Goal: Task Accomplishment & Management: Complete application form

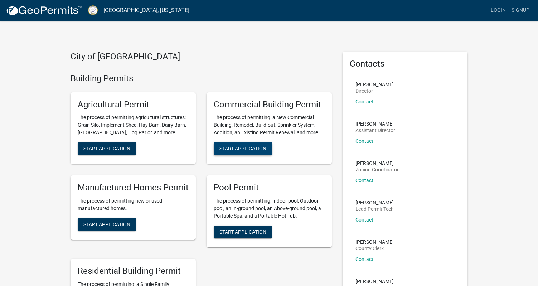
click at [241, 148] on span "Start Application" at bounding box center [243, 149] width 47 height 6
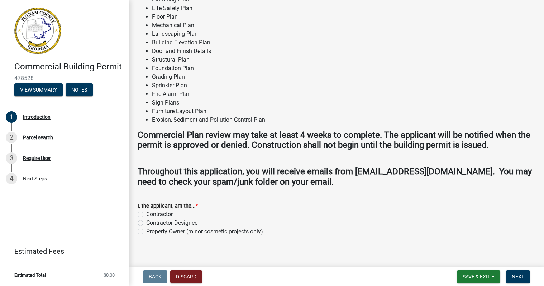
scroll to position [590, 0]
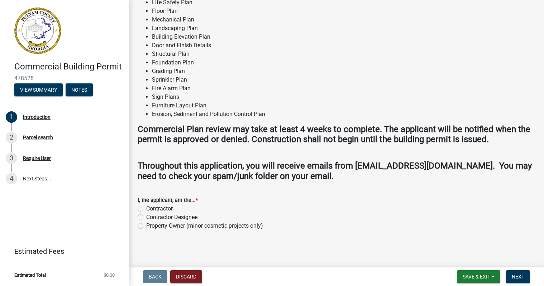
click at [146, 209] on label "Contractor" at bounding box center [159, 208] width 27 height 9
click at [146, 209] on input "Contractor" at bounding box center [148, 206] width 5 height 5
radio input "true"
click at [521, 276] on span "Next" at bounding box center [517, 277] width 13 height 6
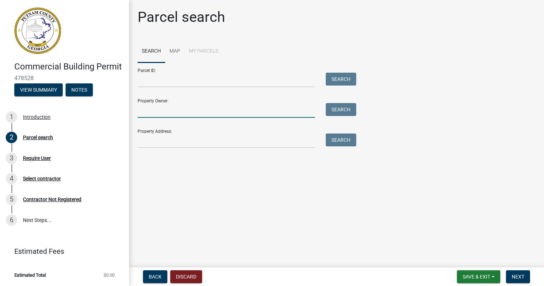
click at [190, 110] on input "Property Owner:" at bounding box center [226, 110] width 177 height 15
type input "[STREET_ADDRESS] LLC"
click at [343, 110] on button "Search" at bounding box center [341, 109] width 30 height 13
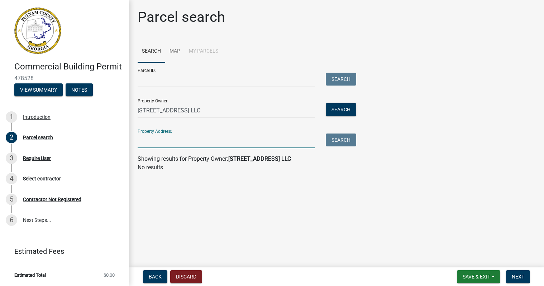
click at [218, 145] on input "Property Address:" at bounding box center [226, 141] width 177 height 15
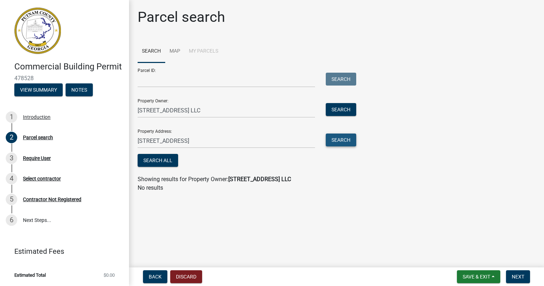
click at [336, 141] on button "Search" at bounding box center [341, 140] width 30 height 13
click at [150, 159] on button "Search All" at bounding box center [158, 160] width 40 height 13
click at [159, 161] on button "Search All" at bounding box center [158, 160] width 40 height 13
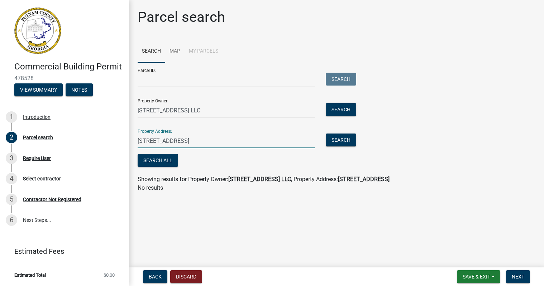
click at [259, 142] on input "920 Greensboro Rd Eatonton, Ga 310024" at bounding box center [226, 141] width 177 height 15
click at [342, 137] on button "Search" at bounding box center [341, 140] width 30 height 13
drag, startPoint x: 246, startPoint y: 141, endPoint x: 132, endPoint y: 157, distance: 114.9
click at [132, 157] on div "Parcel search Search Map My Parcels Parcel ID: Search Property Owner: 920 Green…" at bounding box center [336, 104] width 415 height 190
paste input ", Eatonton, GA"
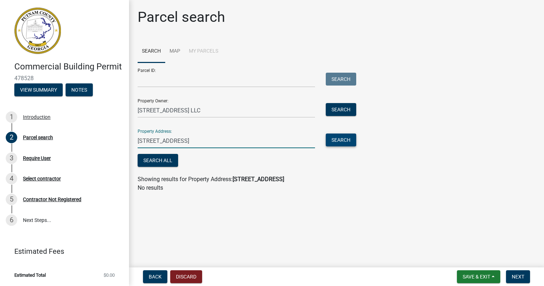
type input "[STREET_ADDRESS]"
click at [332, 144] on button "Search" at bounding box center [341, 140] width 30 height 13
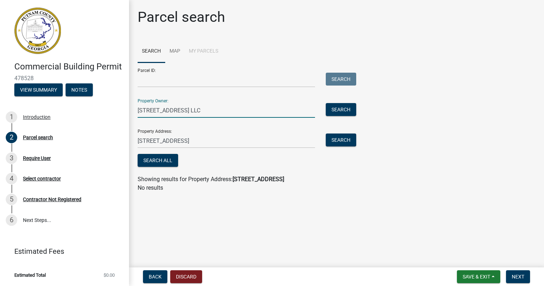
drag, startPoint x: 214, startPoint y: 110, endPoint x: 130, endPoint y: 115, distance: 84.3
click at [130, 115] on div "Parcel search Search Map My Parcels Parcel ID: Search Property Owner: 920 Green…" at bounding box center [336, 104] width 415 height 190
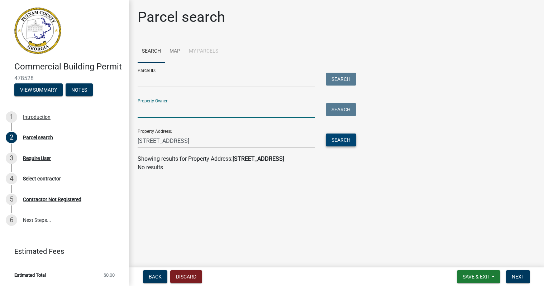
click at [334, 141] on button "Search" at bounding box center [341, 140] width 30 height 13
click at [338, 141] on button "Search" at bounding box center [341, 140] width 30 height 13
click at [173, 52] on link "Map" at bounding box center [174, 51] width 19 height 23
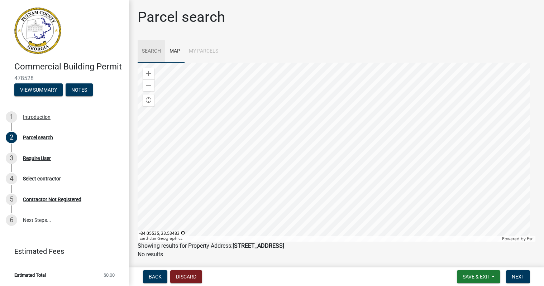
click at [153, 52] on link "Search" at bounding box center [152, 51] width 28 height 23
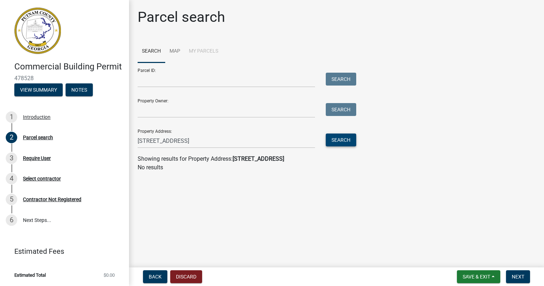
click at [335, 142] on button "Search" at bounding box center [341, 140] width 30 height 13
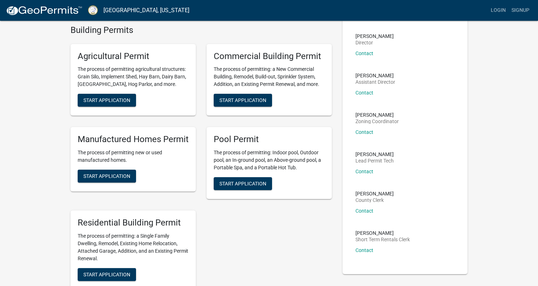
scroll to position [36, 0]
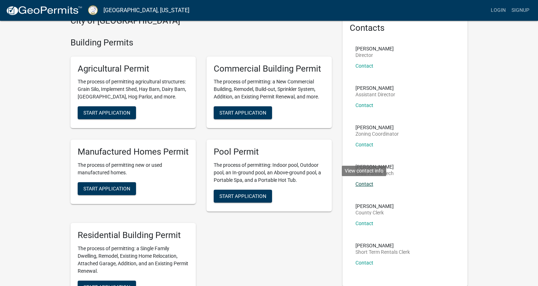
click at [358, 184] on link "Contact" at bounding box center [365, 184] width 18 height 6
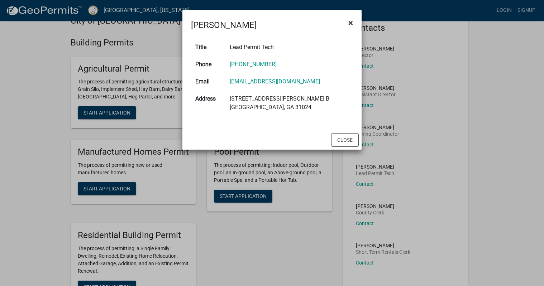
click at [350, 20] on span "×" at bounding box center [350, 23] width 5 height 10
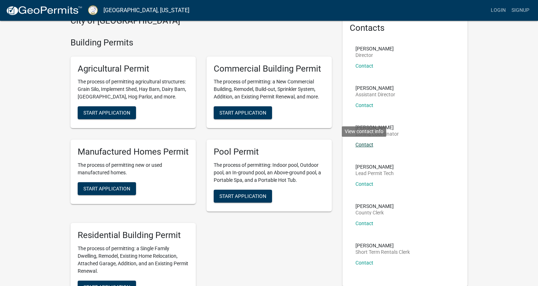
click at [365, 144] on link "Contact" at bounding box center [365, 145] width 18 height 6
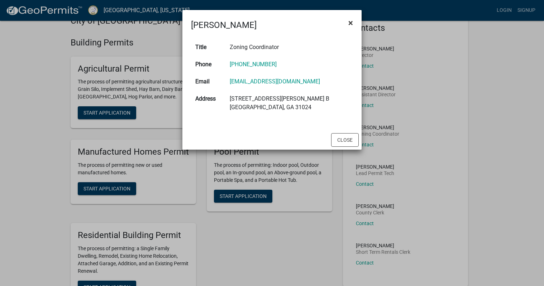
click at [351, 23] on span "×" at bounding box center [350, 23] width 5 height 10
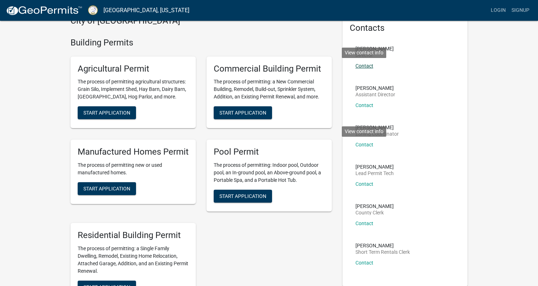
click at [366, 65] on link "Contact" at bounding box center [365, 66] width 18 height 6
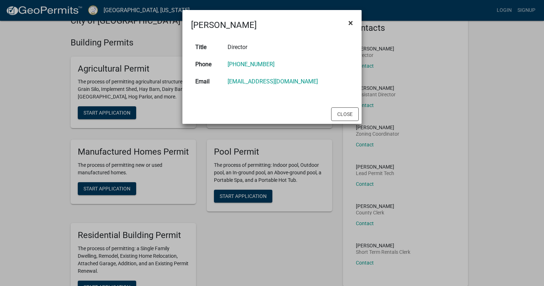
click at [352, 24] on span "×" at bounding box center [350, 23] width 5 height 10
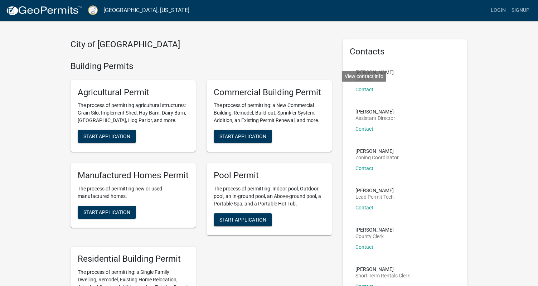
scroll to position [0, 0]
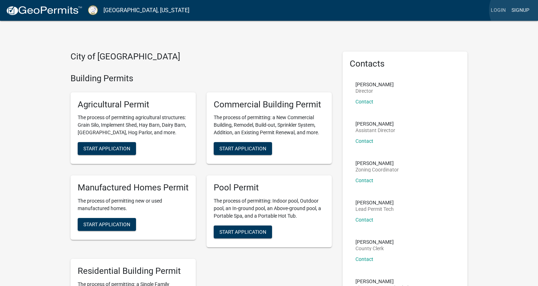
click at [519, 10] on link "Signup" at bounding box center [521, 11] width 24 height 14
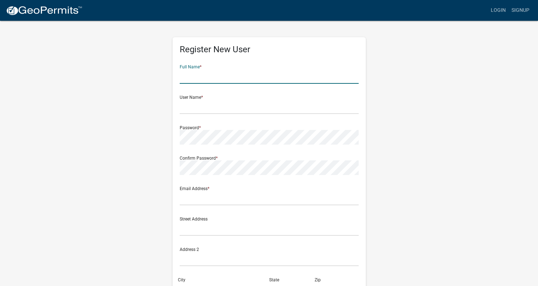
click at [235, 77] on input "text" at bounding box center [269, 76] width 179 height 15
type input "Robert W Nash"
type input "[EMAIL_ADDRESS][DOMAIN_NAME]"
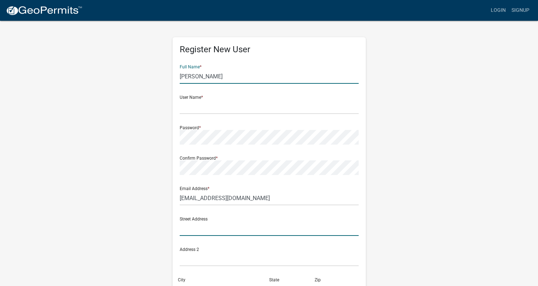
type input "245 E River Bend Dr"
type input "Eatonton"
type input "GA"
type input "31024"
type input "4044056795"
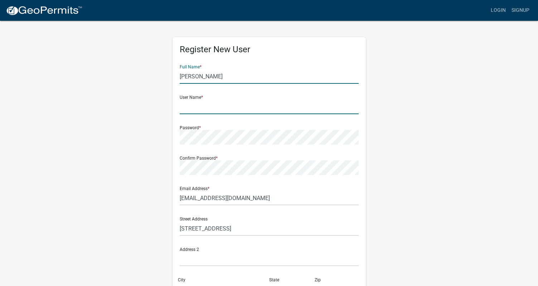
click at [240, 113] on input "text" at bounding box center [269, 107] width 179 height 15
type input "[EMAIL_ADDRESS][DOMAIN_NAME]"
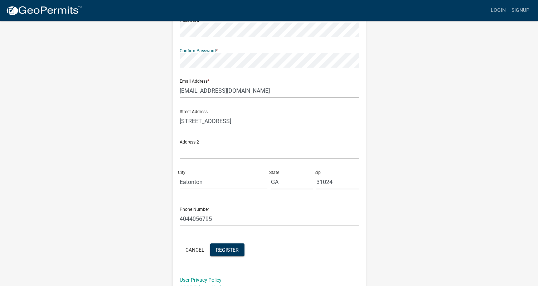
scroll to position [117, 0]
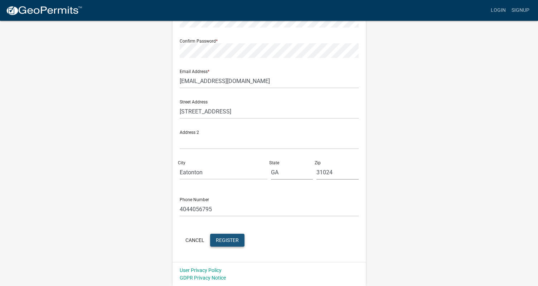
click at [226, 242] on span "Register" at bounding box center [227, 240] width 23 height 6
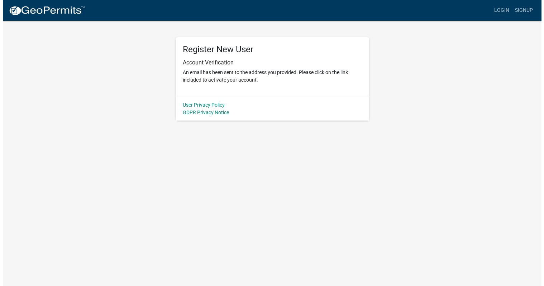
scroll to position [0, 0]
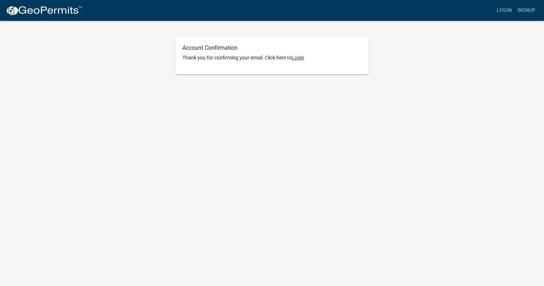
click at [301, 59] on link "Login" at bounding box center [298, 58] width 13 height 6
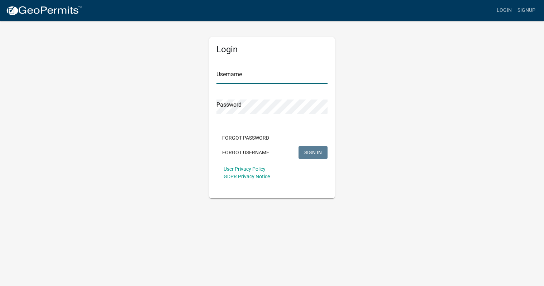
type input "[EMAIL_ADDRESS][DOMAIN_NAME]"
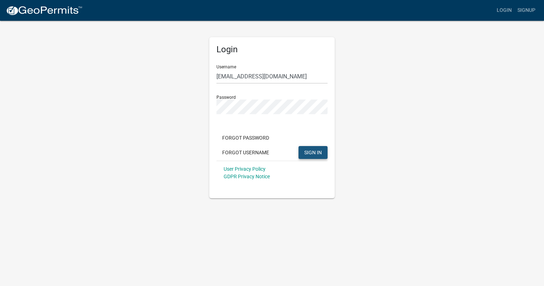
click at [309, 151] on span "SIGN IN" at bounding box center [313, 152] width 18 height 6
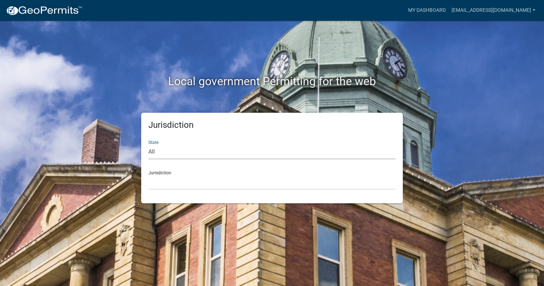
click at [309, 151] on select "All [US_STATE] [US_STATE] [US_STATE] [US_STATE] [US_STATE] [US_STATE] [US_STATE…" at bounding box center [271, 152] width 247 height 15
select select "[US_STATE]"
click at [148, 145] on select "All [US_STATE] [US_STATE] [US_STATE] [US_STATE] [US_STATE] [US_STATE] [US_STATE…" at bounding box center [271, 152] width 247 height 15
click at [256, 184] on select "[GEOGRAPHIC_DATA], [US_STATE][PERSON_NAME][GEOGRAPHIC_DATA], [US_STATE][PERSON_…" at bounding box center [271, 182] width 247 height 15
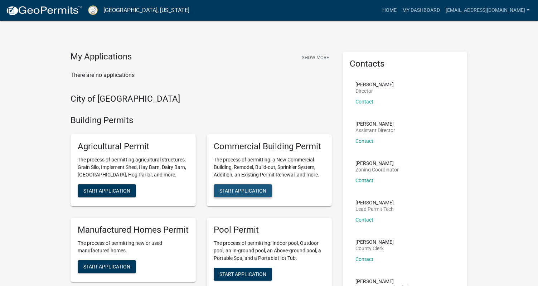
click at [259, 191] on span "Start Application" at bounding box center [243, 191] width 47 height 6
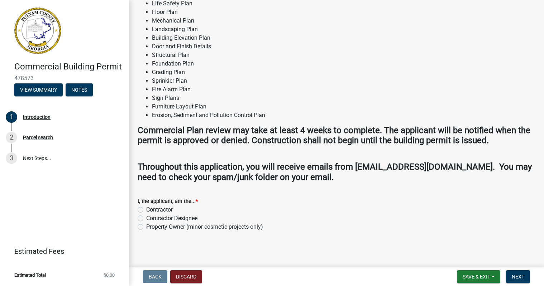
scroll to position [590, 0]
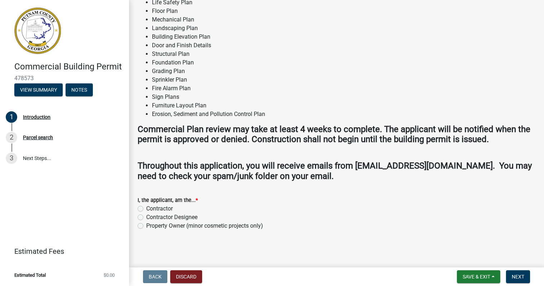
click at [146, 210] on label "Contractor" at bounding box center [159, 208] width 27 height 9
click at [146, 209] on input "Contractor" at bounding box center [148, 206] width 5 height 5
radio input "true"
click at [512, 276] on span "Next" at bounding box center [517, 277] width 13 height 6
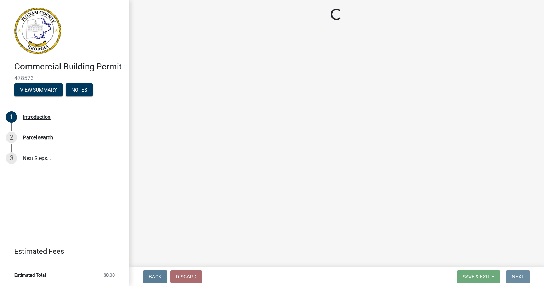
scroll to position [0, 0]
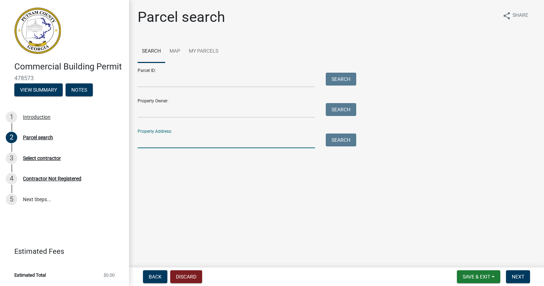
click at [202, 143] on input "Property Address:" at bounding box center [226, 141] width 177 height 15
type input "[STREET_ADDRESS]"
click at [335, 140] on button "Search" at bounding box center [341, 140] width 30 height 13
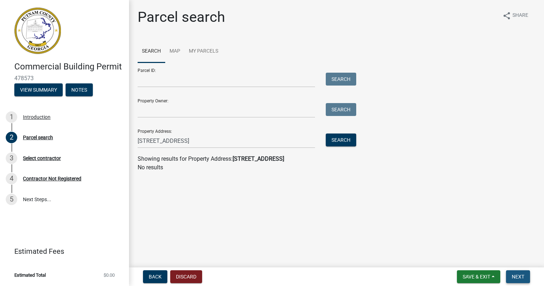
click at [515, 274] on span "Next" at bounding box center [517, 277] width 13 height 6
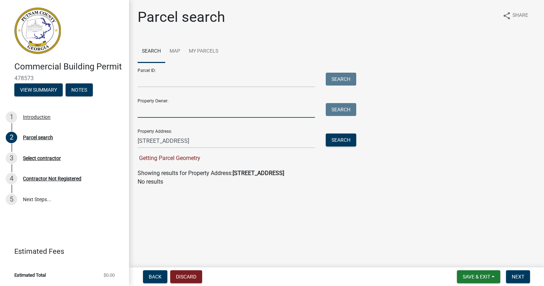
click at [218, 110] on input "Property Owner:" at bounding box center [226, 110] width 177 height 15
type input "[STREET_ADDRESS] LLC"
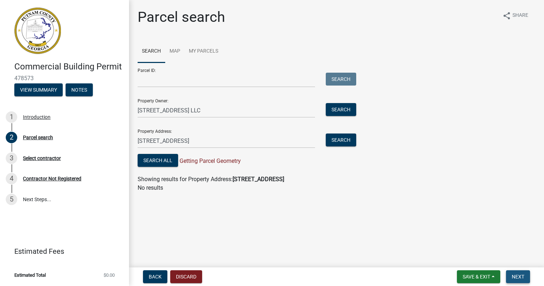
click at [518, 277] on span "Next" at bounding box center [517, 277] width 13 height 6
click at [153, 163] on button "Search All" at bounding box center [158, 160] width 40 height 13
